Goal: Information Seeking & Learning: Learn about a topic

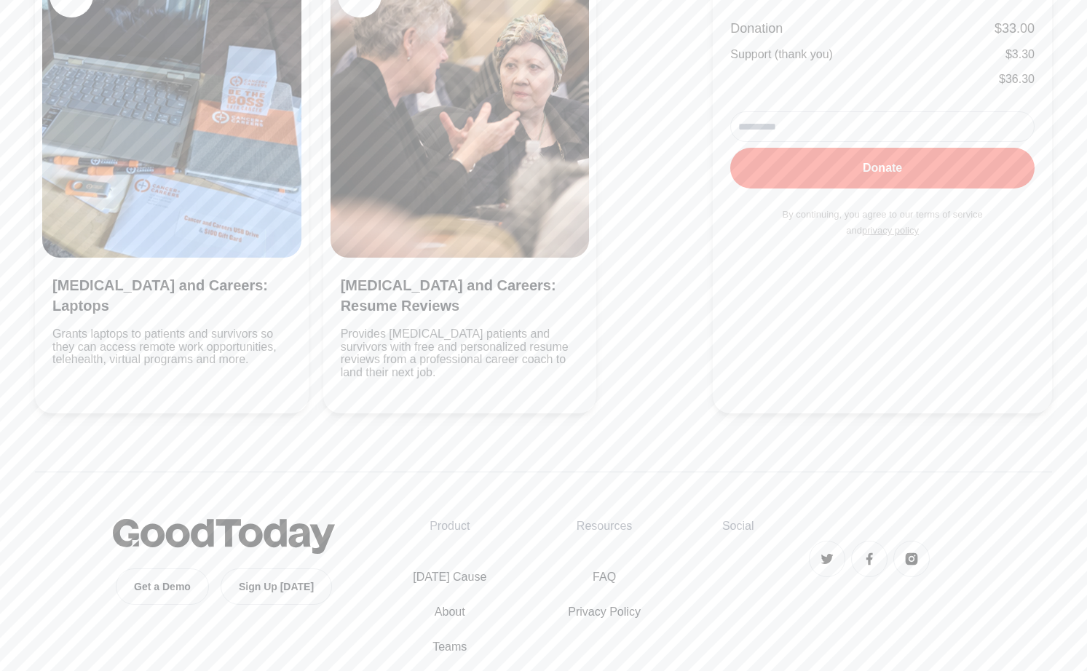
scroll to position [500, 0]
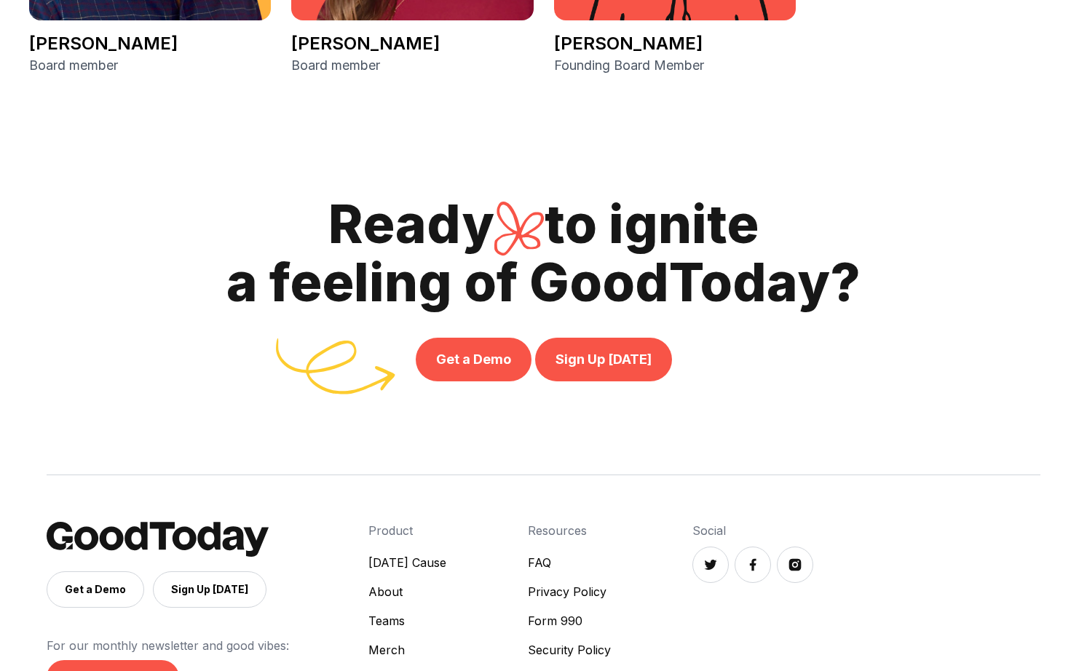
scroll to position [3340, 0]
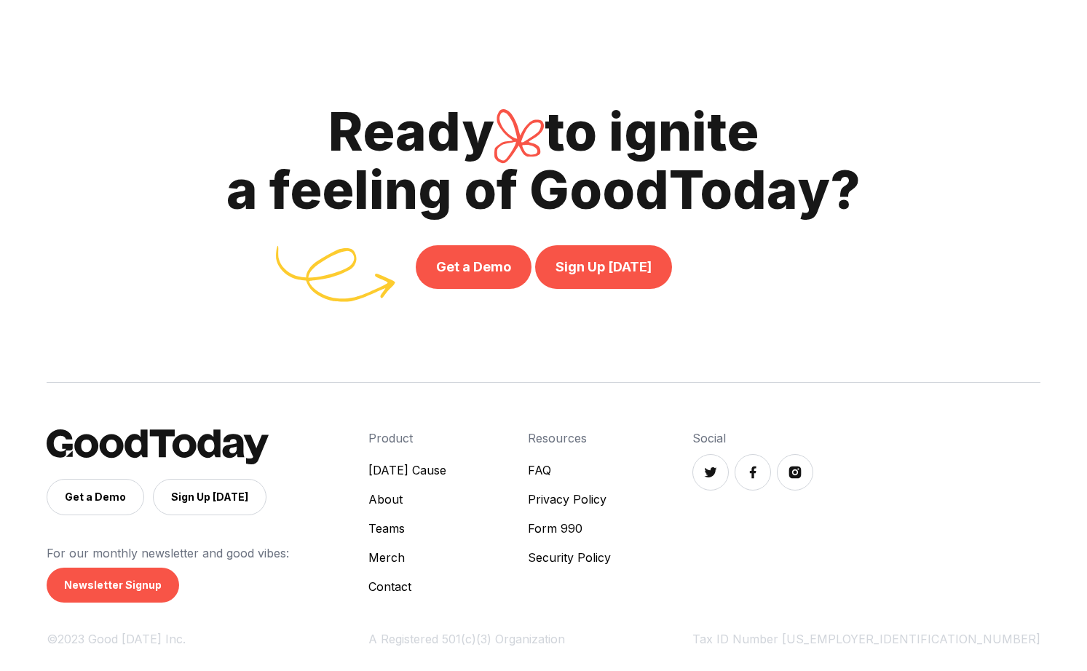
click at [611, 470] on link "FAQ" at bounding box center [569, 470] width 83 height 17
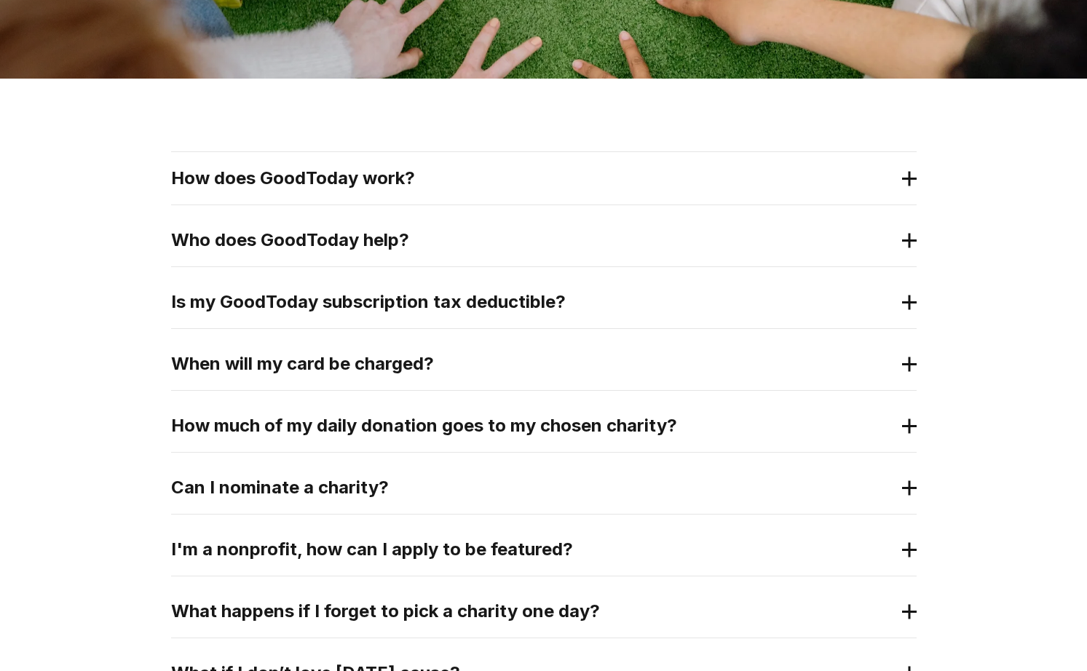
scroll to position [218, 0]
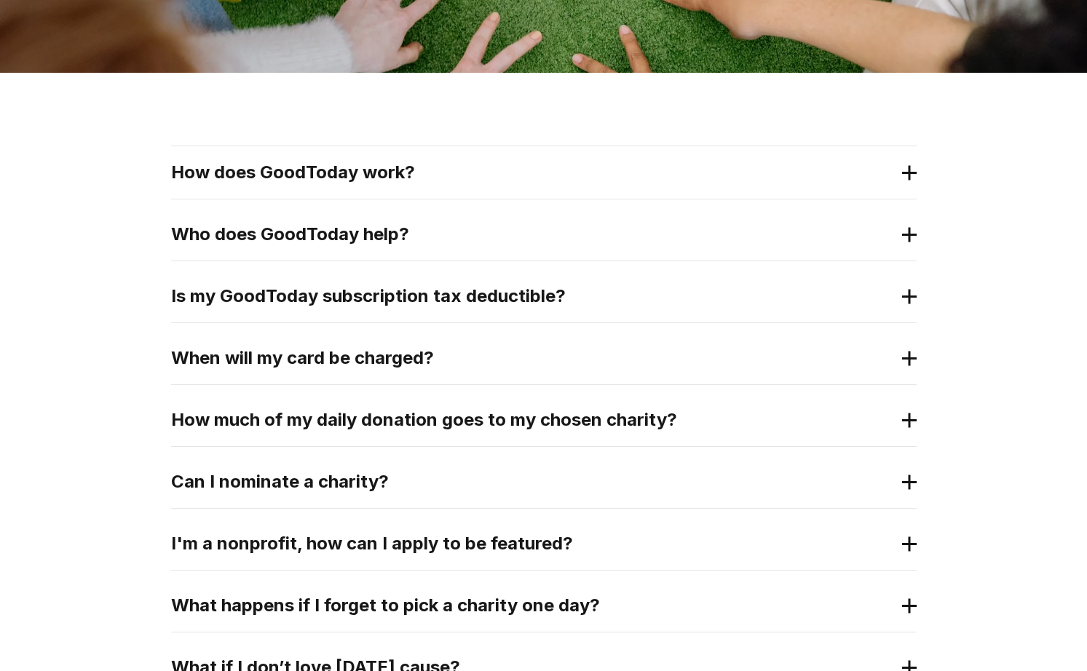
click at [909, 175] on 2 at bounding box center [909, 172] width 0 height 15
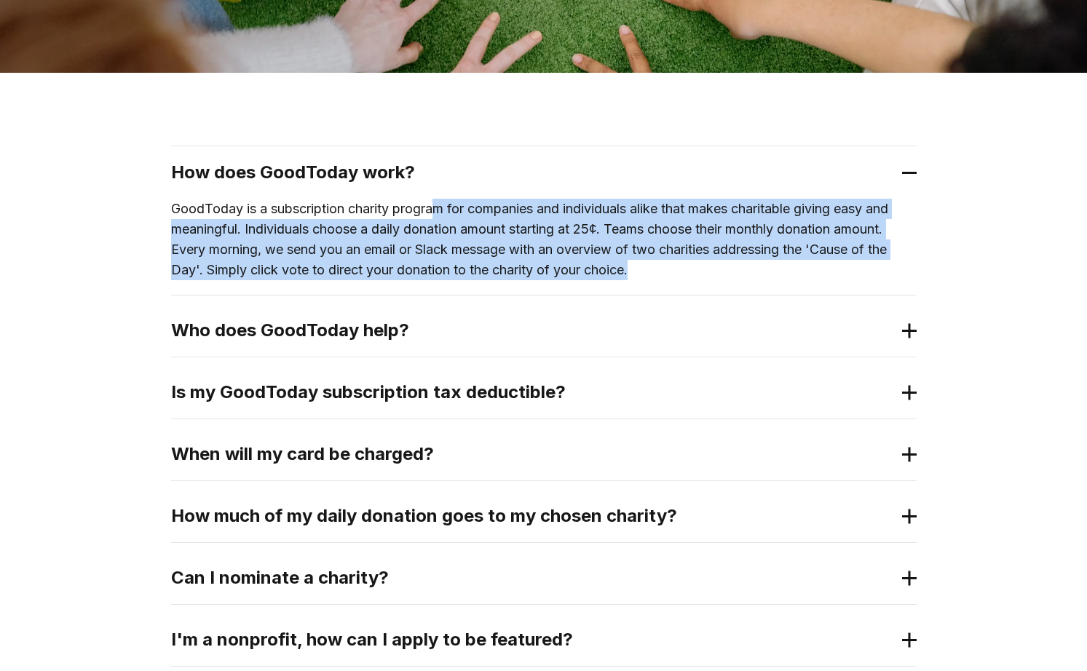
drag, startPoint x: 451, startPoint y: 217, endPoint x: 639, endPoint y: 286, distance: 200.9
click at [639, 286] on div "GoodToday is a subscription charity program for companies and individuals alike…" at bounding box center [544, 247] width 746 height 96
drag, startPoint x: 639, startPoint y: 286, endPoint x: 638, endPoint y: 271, distance: 15.4
click at [638, 271] on p "GoodToday is a subscription charity program for companies and individuals alike…" at bounding box center [544, 240] width 746 height 82
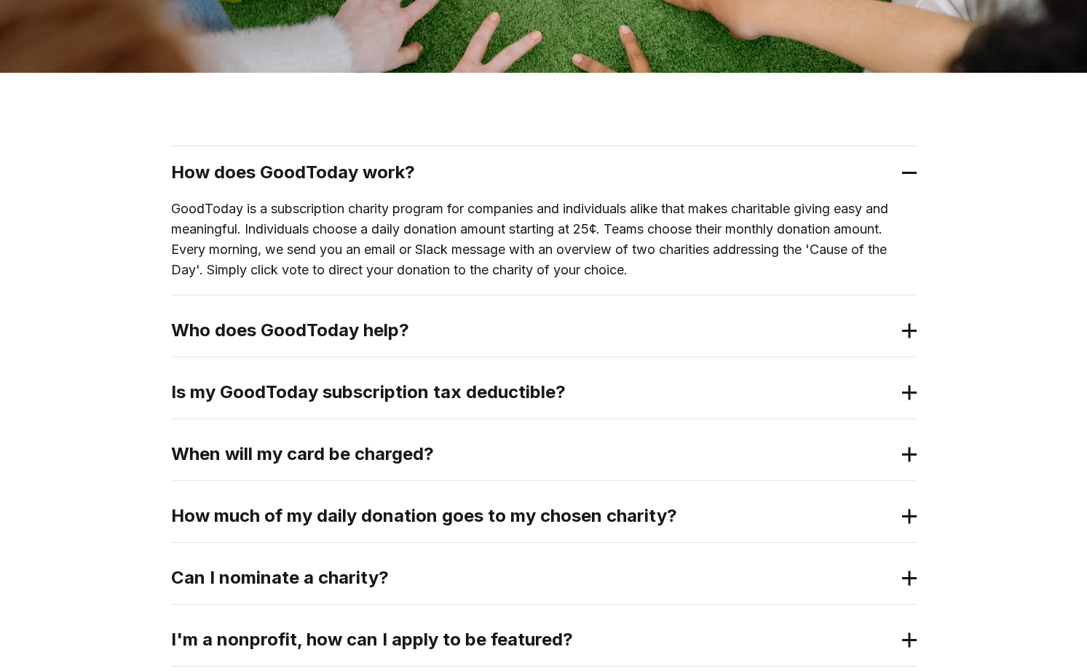
drag, startPoint x: 647, startPoint y: 269, endPoint x: 875, endPoint y: 275, distance: 228.7
click at [887, 274] on p "GoodToday is a subscription charity program for companies and individuals alike…" at bounding box center [544, 240] width 746 height 82
drag, startPoint x: 705, startPoint y: 261, endPoint x: 783, endPoint y: 272, distance: 78.7
click at [783, 272] on p "GoodToday is a subscription charity program for companies and individuals alike…" at bounding box center [544, 240] width 746 height 82
click at [908, 328] on icon at bounding box center [909, 330] width 15 height 15
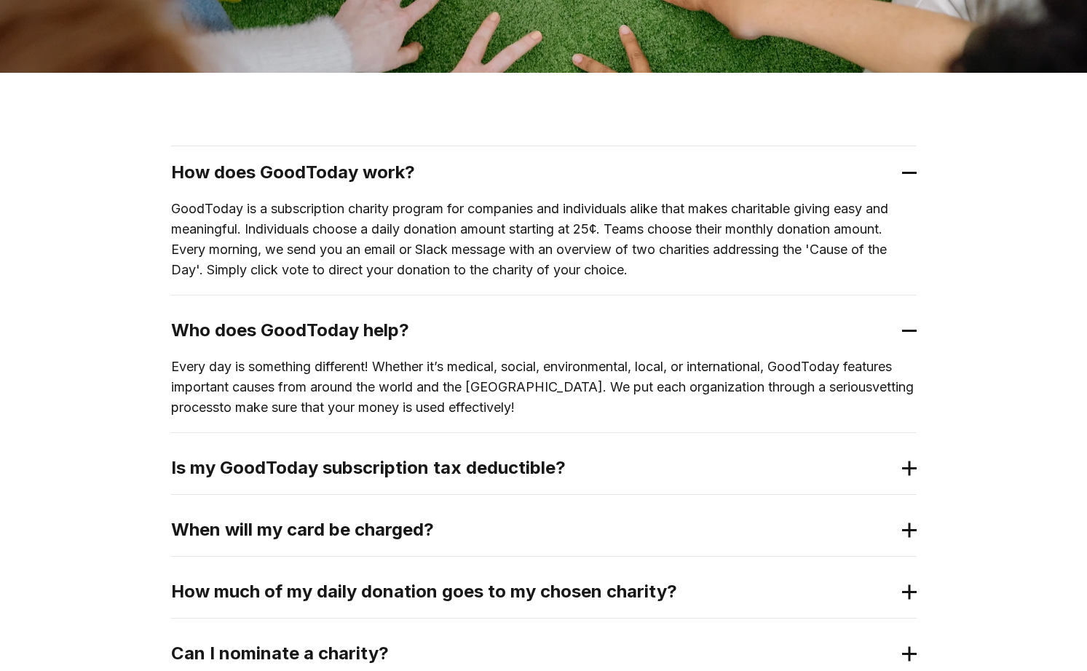
drag, startPoint x: 540, startPoint y: 415, endPoint x: 701, endPoint y: 457, distance: 167.1
click at [701, 457] on div "How does GoodToday work? GoodToday is a subscription charity program for compan…" at bounding box center [544, 599] width 746 height 907
drag, startPoint x: 701, startPoint y: 457, endPoint x: 579, endPoint y: 398, distance: 136.1
click at [579, 398] on p "Every day is something different! Whether it’s medical, social, environmental, …" at bounding box center [544, 387] width 746 height 61
click at [912, 472] on icon at bounding box center [909, 468] width 15 height 15
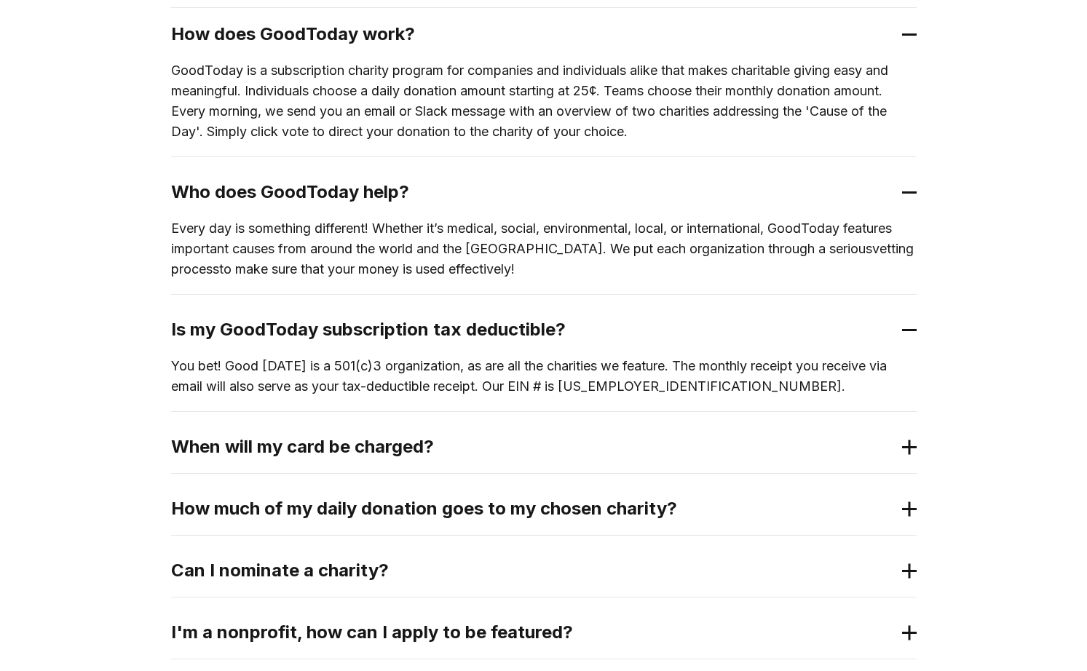
scroll to position [364, 0]
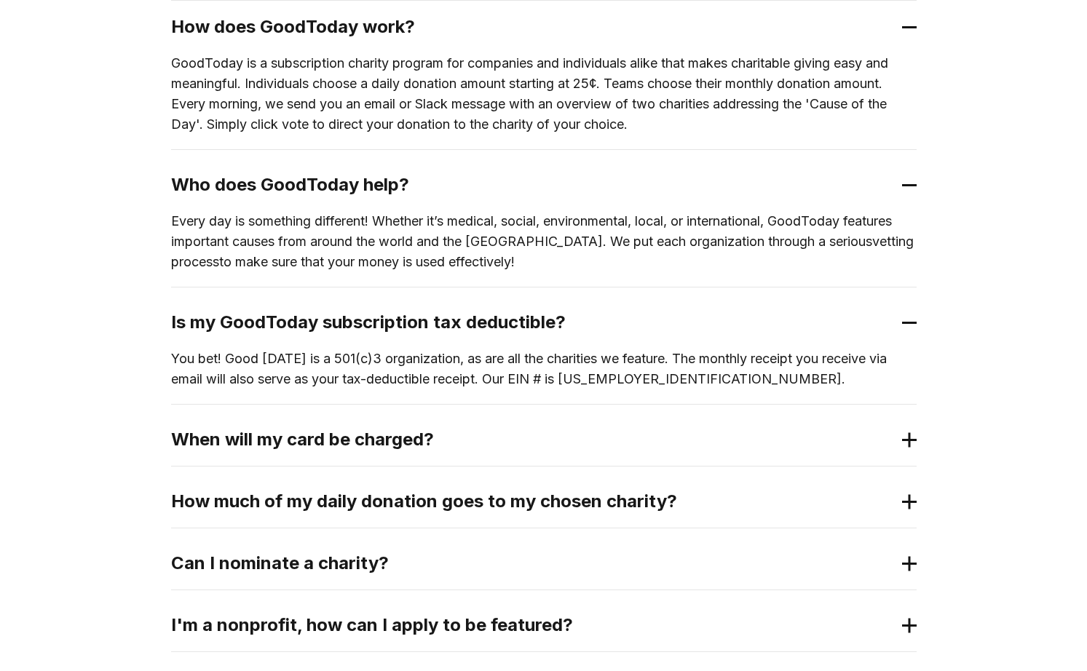
click at [905, 436] on icon at bounding box center [909, 440] width 15 height 15
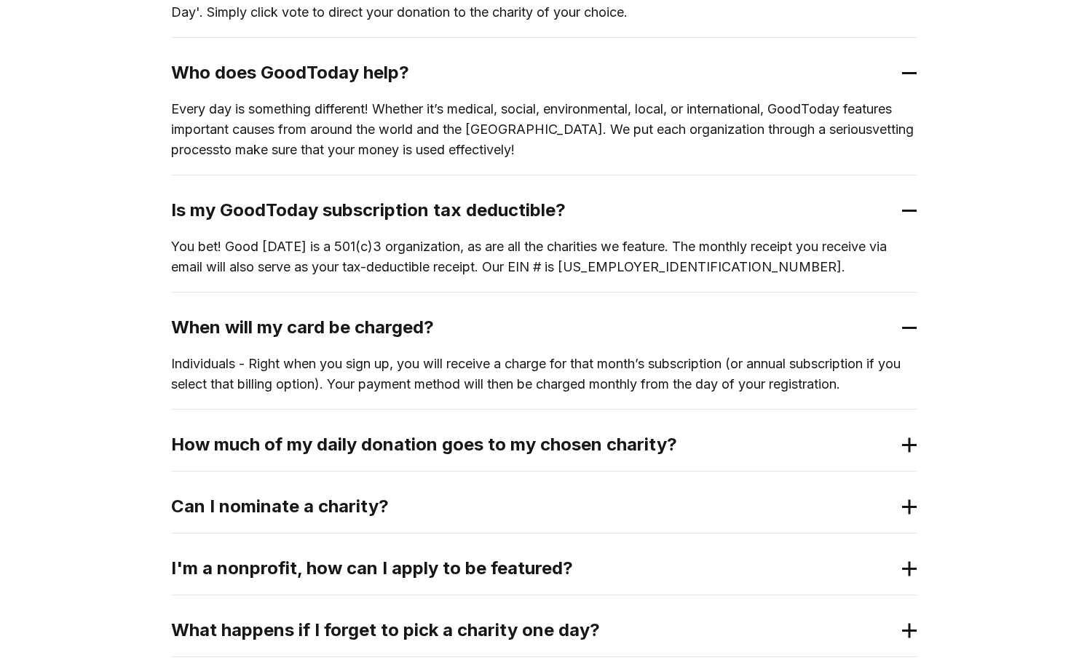
scroll to position [510, 0]
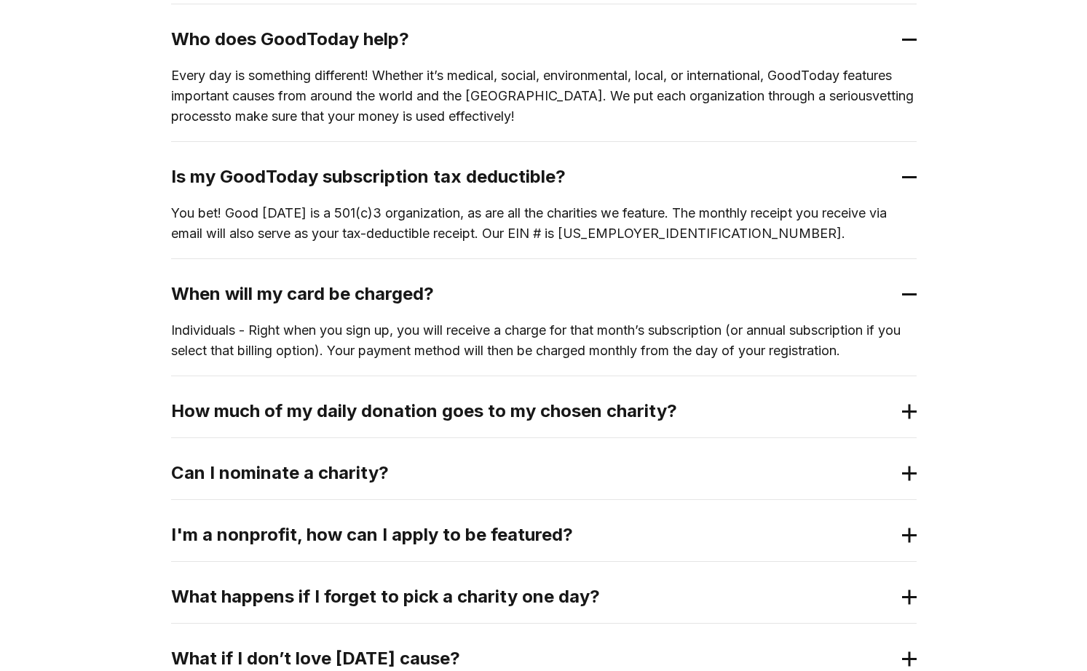
click at [918, 413] on div "How does GoodToday work? GoodToday is a subscription charity program for compan…" at bounding box center [543, 363] width 1087 height 1163
click at [901, 415] on div "How much of my daily donation goes to my chosen charity?" at bounding box center [544, 411] width 746 height 52
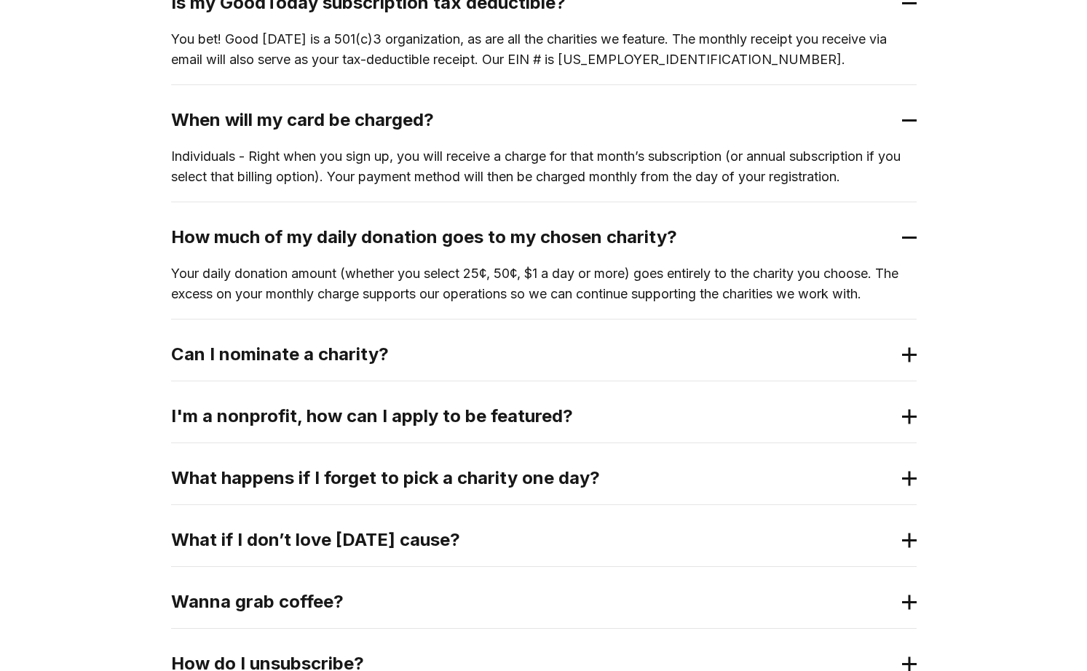
scroll to position [728, 0]
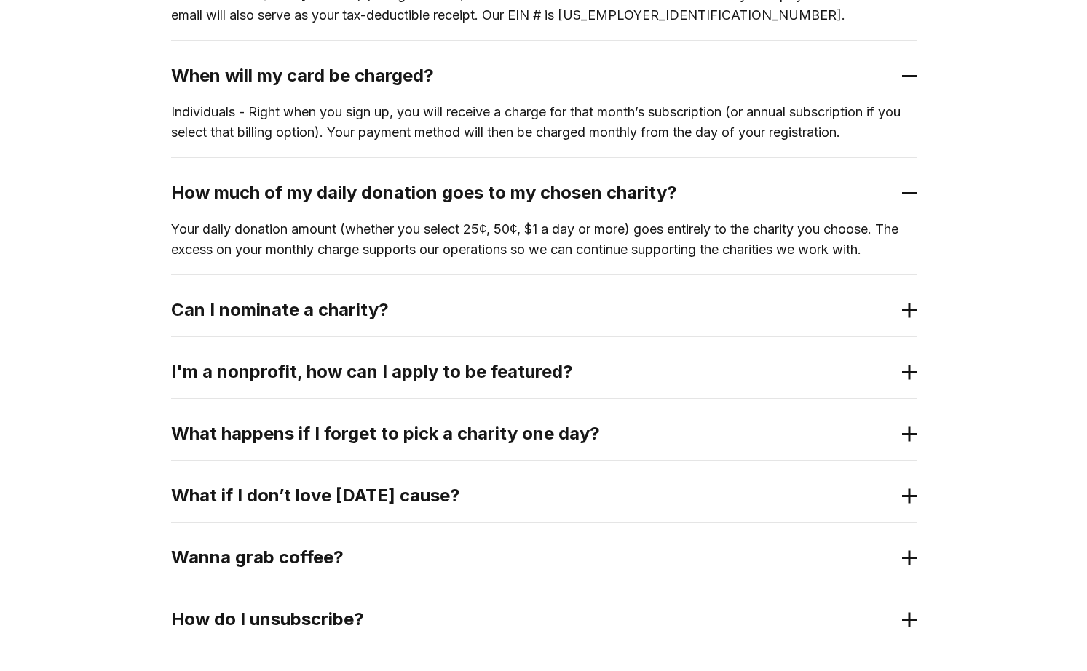
click at [904, 313] on icon at bounding box center [909, 310] width 15 height 15
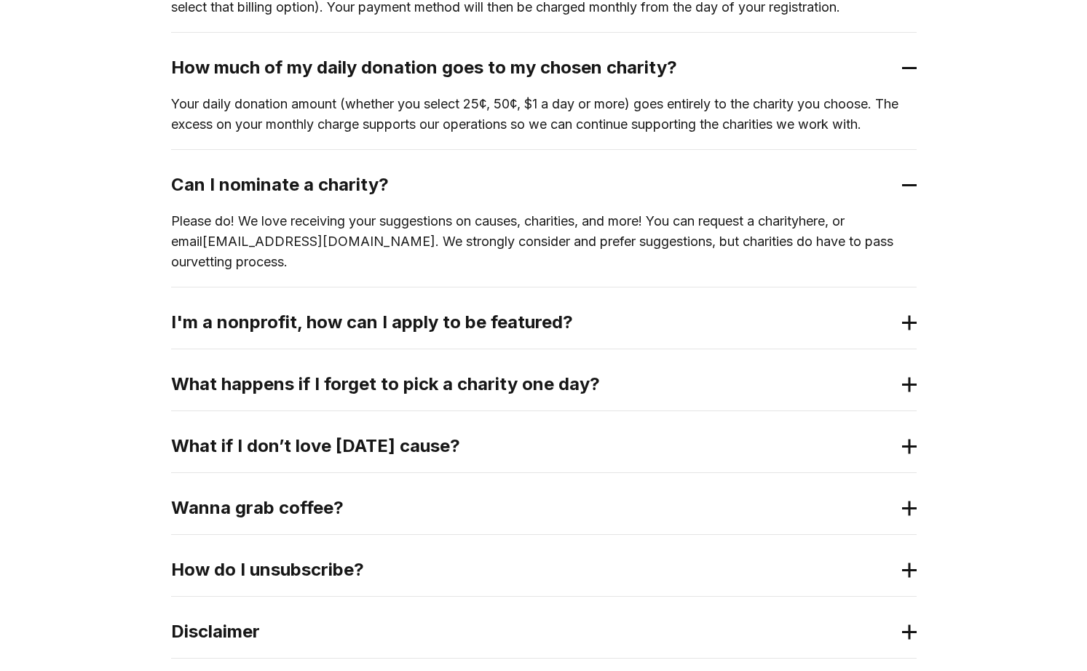
scroll to position [874, 0]
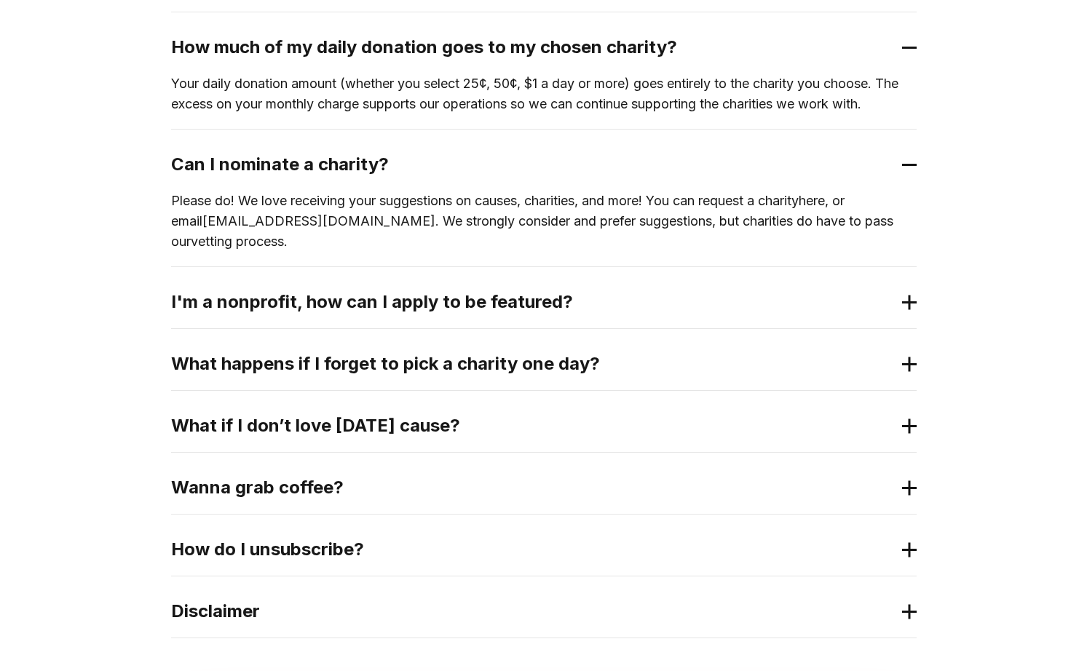
click at [909, 295] on 2 at bounding box center [909, 302] width 0 height 15
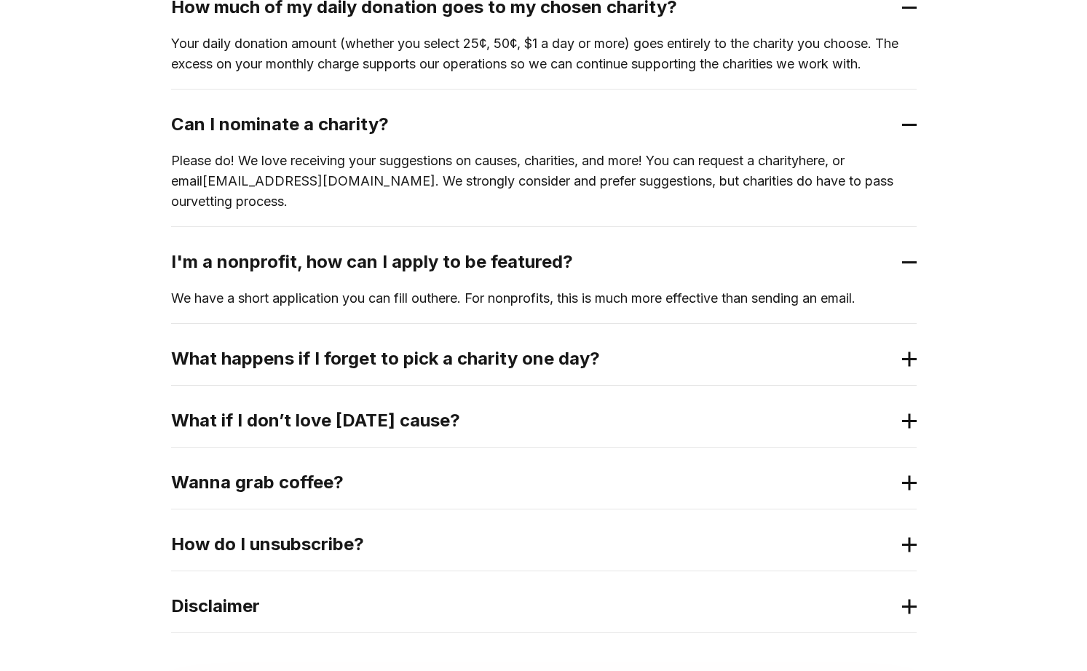
scroll to position [947, 0]
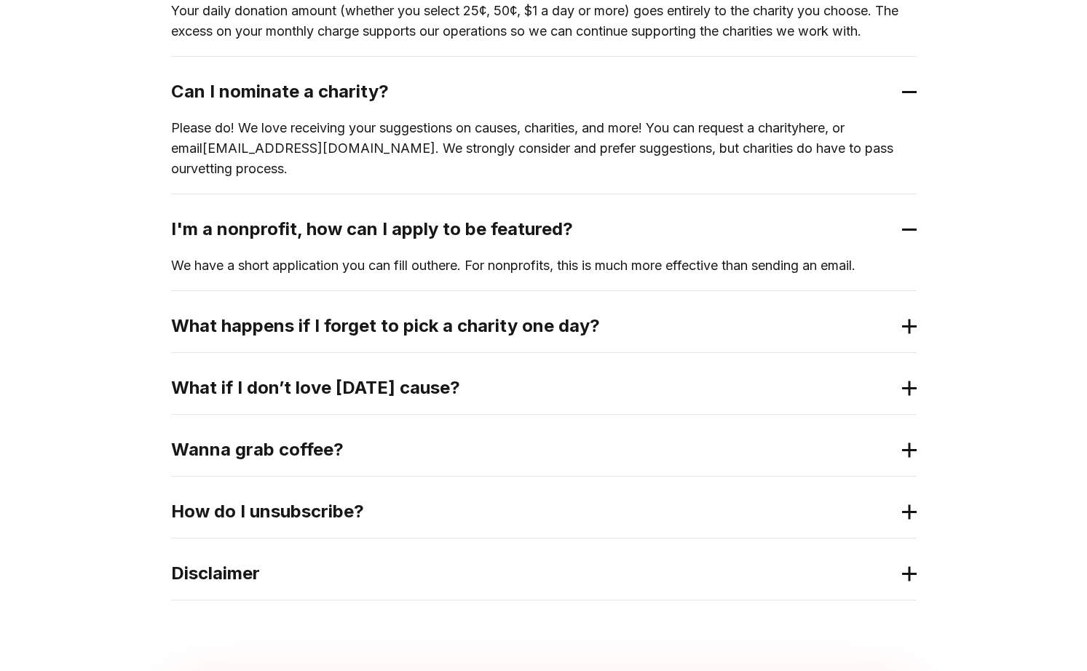
click at [907, 319] on icon at bounding box center [909, 326] width 15 height 15
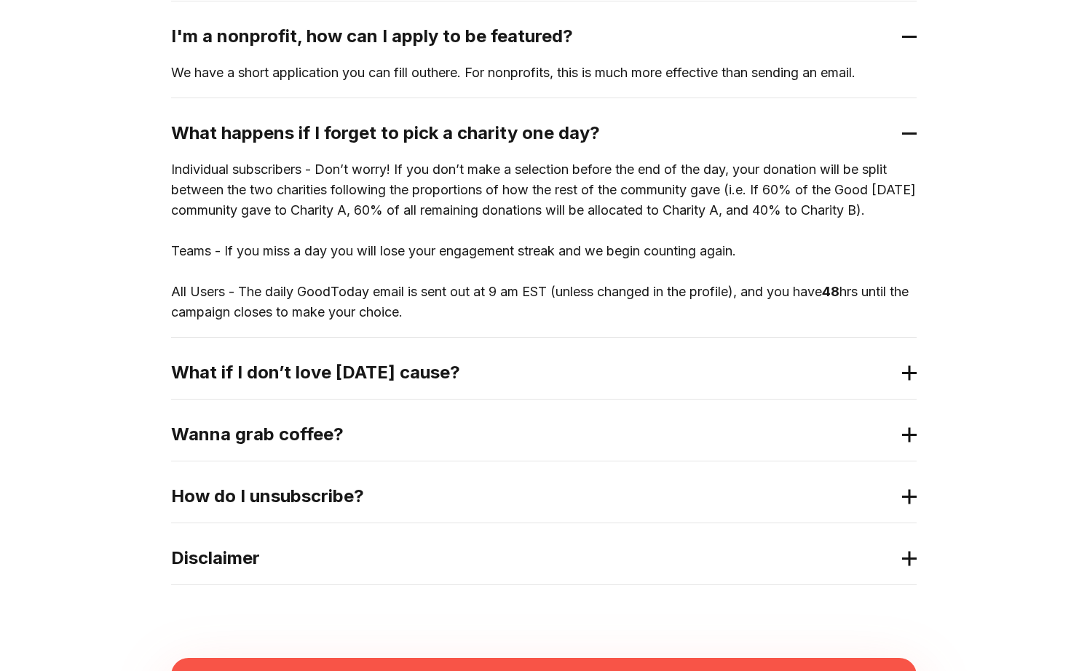
scroll to position [1165, 0]
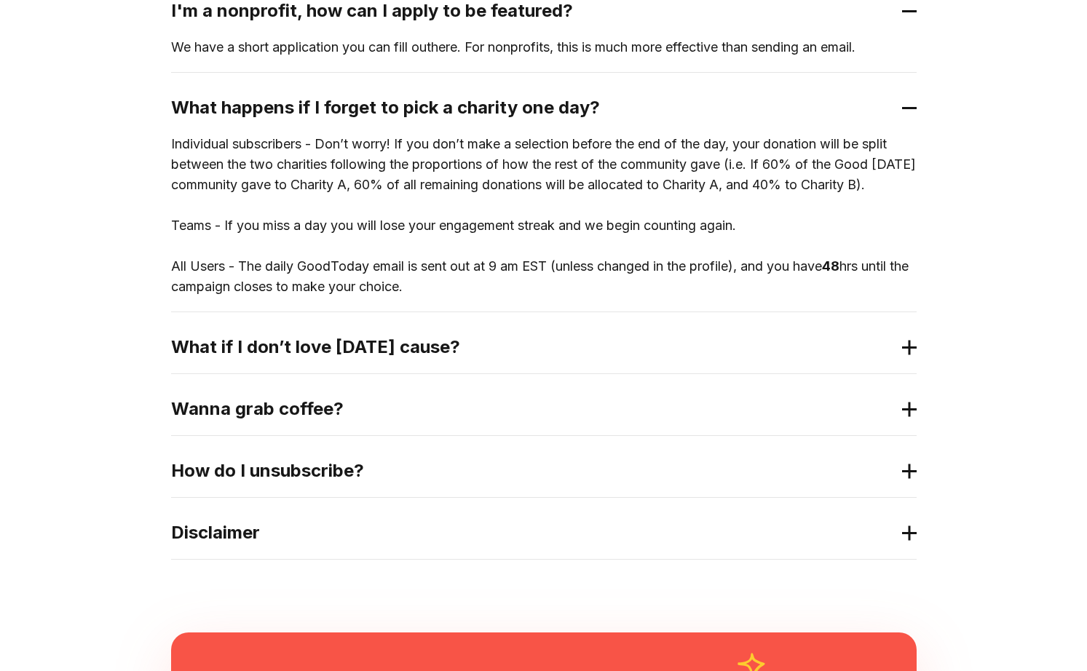
click at [902, 344] on icon at bounding box center [909, 347] width 15 height 15
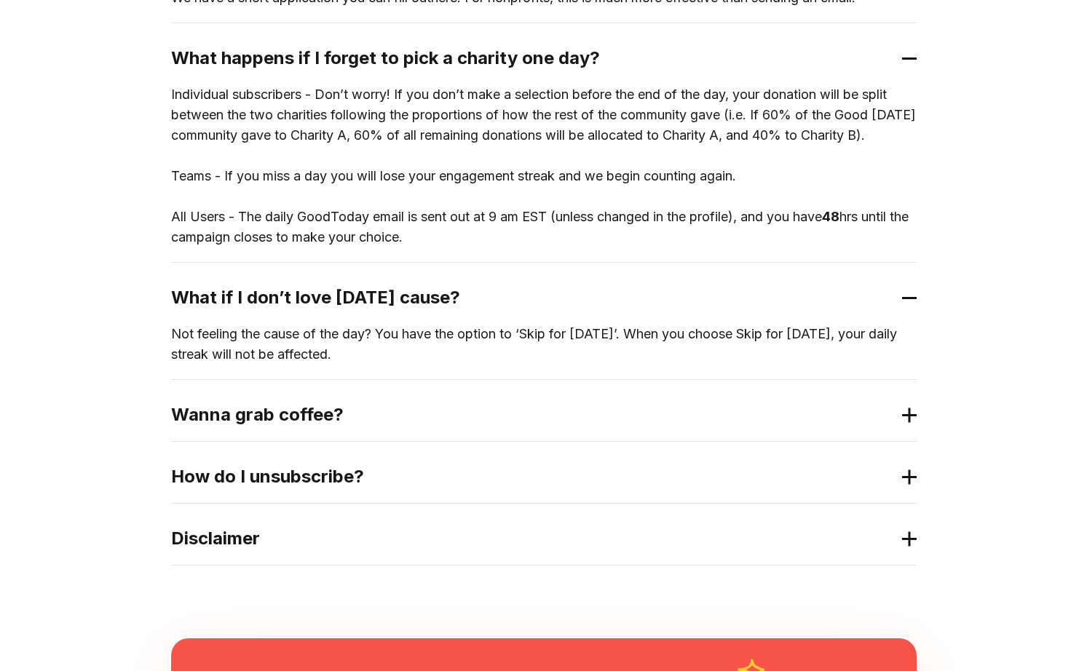
scroll to position [1238, 0]
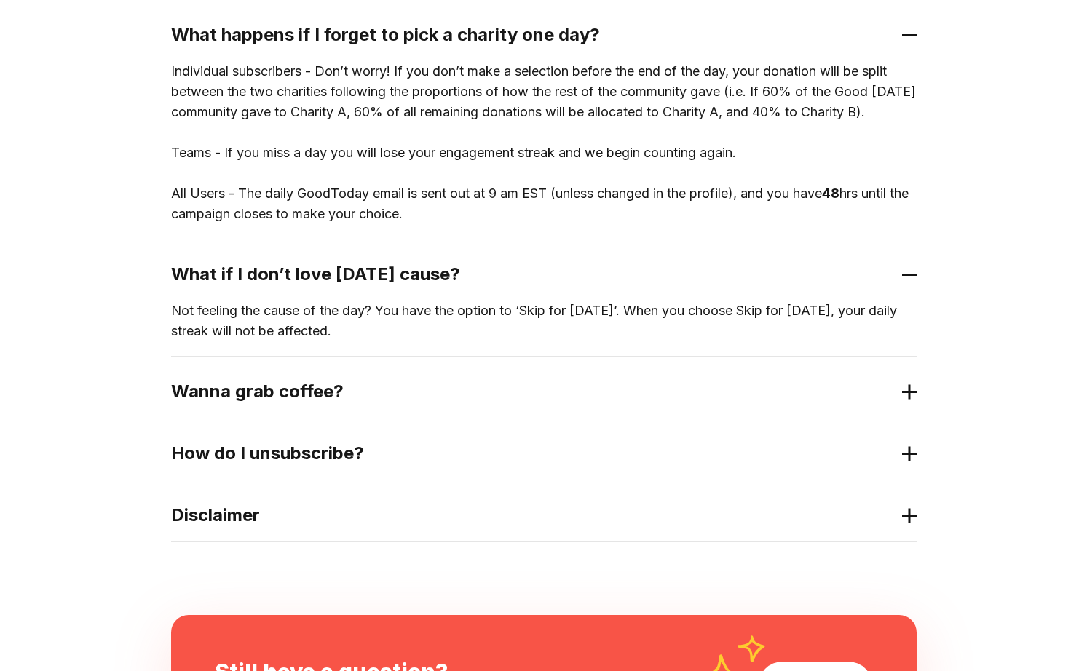
click at [909, 390] on 2 at bounding box center [909, 391] width 0 height 15
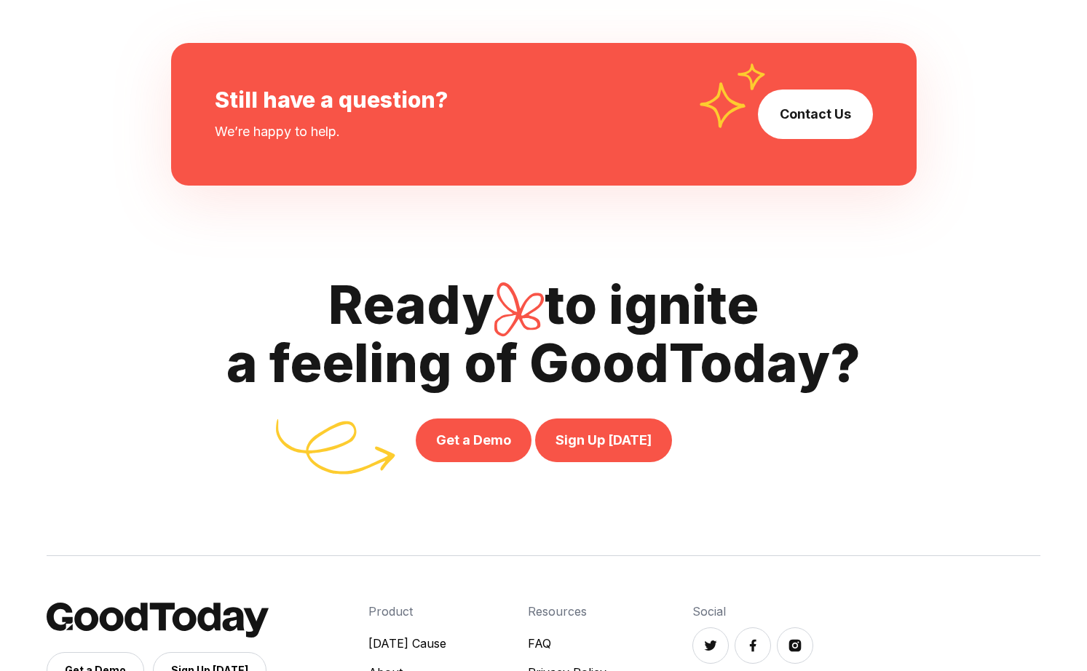
scroll to position [2039, 0]
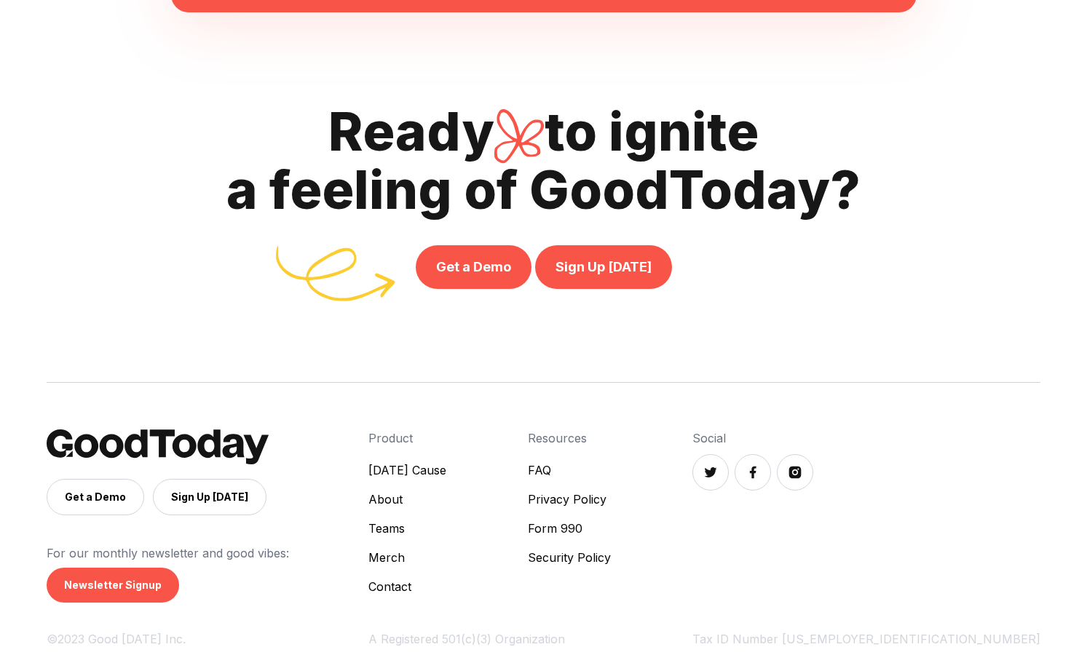
scroll to position [3340, 0]
